Goal: Task Accomplishment & Management: Use online tool/utility

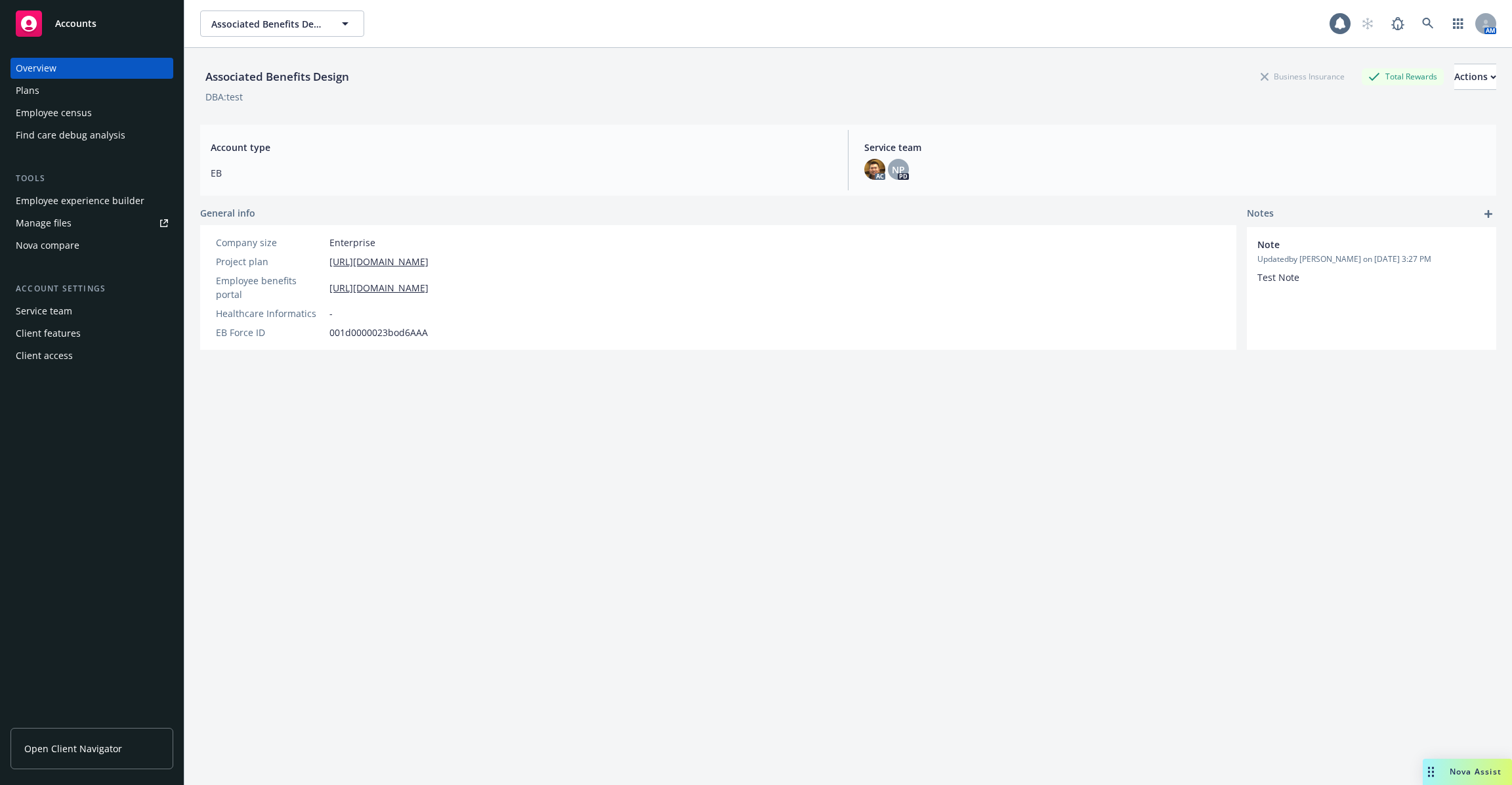
click at [73, 198] on div "Employee experience builder" at bounding box center [80, 201] width 128 height 21
